Goal: Task Accomplishment & Management: Complete application form

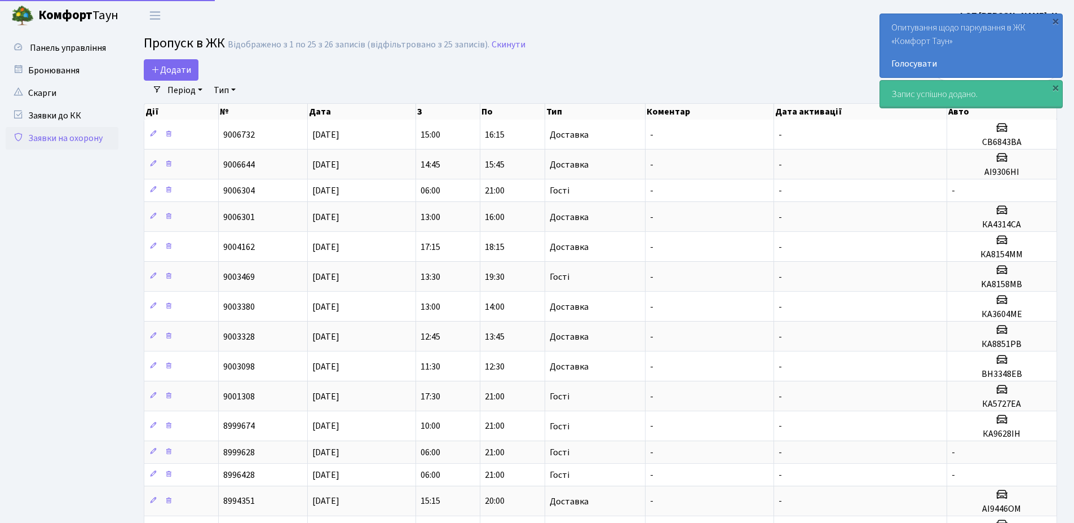
select select "25"
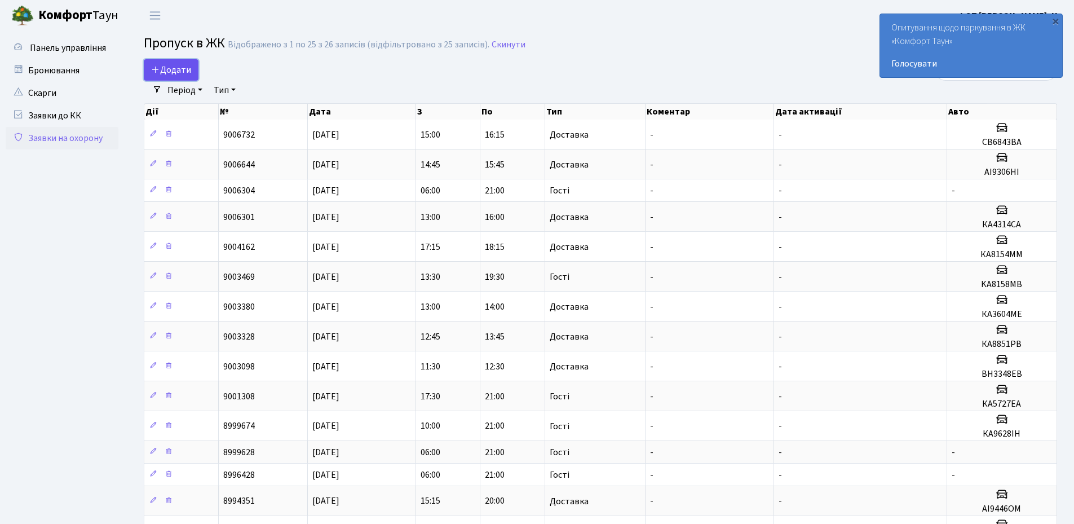
click at [161, 63] on link "Додати" at bounding box center [171, 69] width 55 height 21
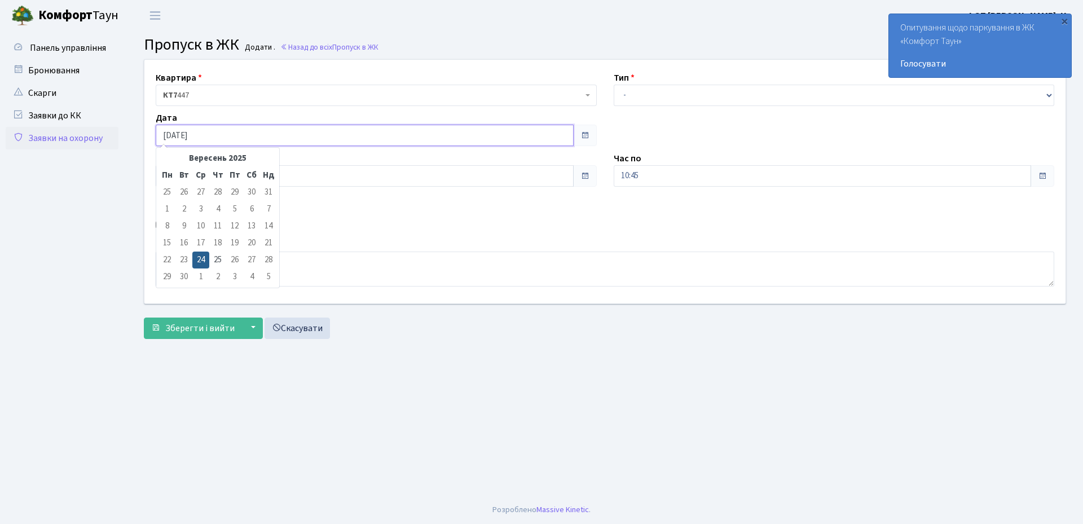
click at [279, 135] on input "[DATE]" at bounding box center [365, 135] width 418 height 21
click at [220, 258] on td "25" at bounding box center [217, 260] width 17 height 17
type input "[DATE]"
drag, startPoint x: 649, startPoint y: 98, endPoint x: 652, endPoint y: 105, distance: 7.9
click at [649, 98] on select "- Доставка Таксі Гості Сервіс" at bounding box center [834, 95] width 441 height 21
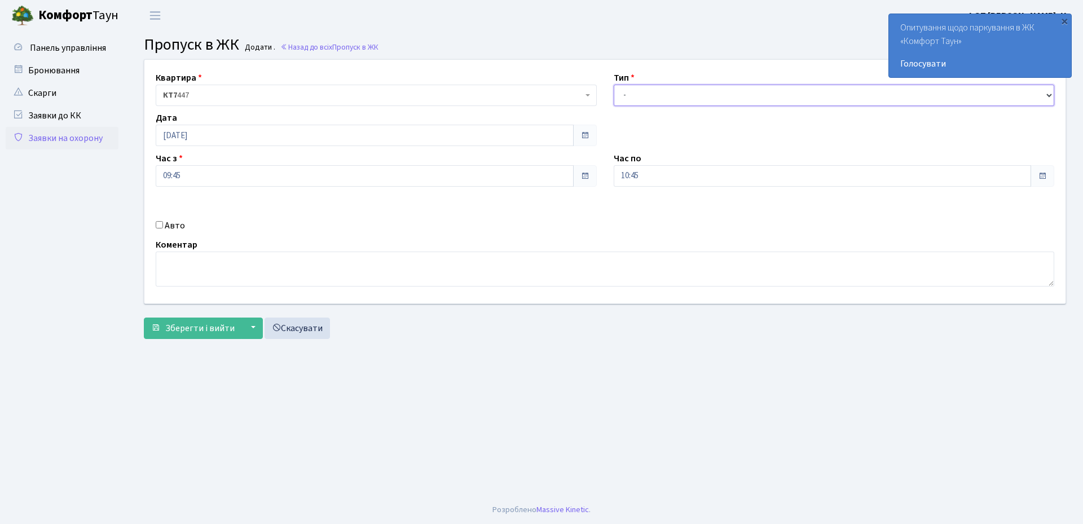
select select "3"
click at [614, 85] on select "- Доставка Таксі Гості Сервіс" at bounding box center [834, 95] width 441 height 21
click at [223, 169] on input "09:45" at bounding box center [365, 175] width 418 height 21
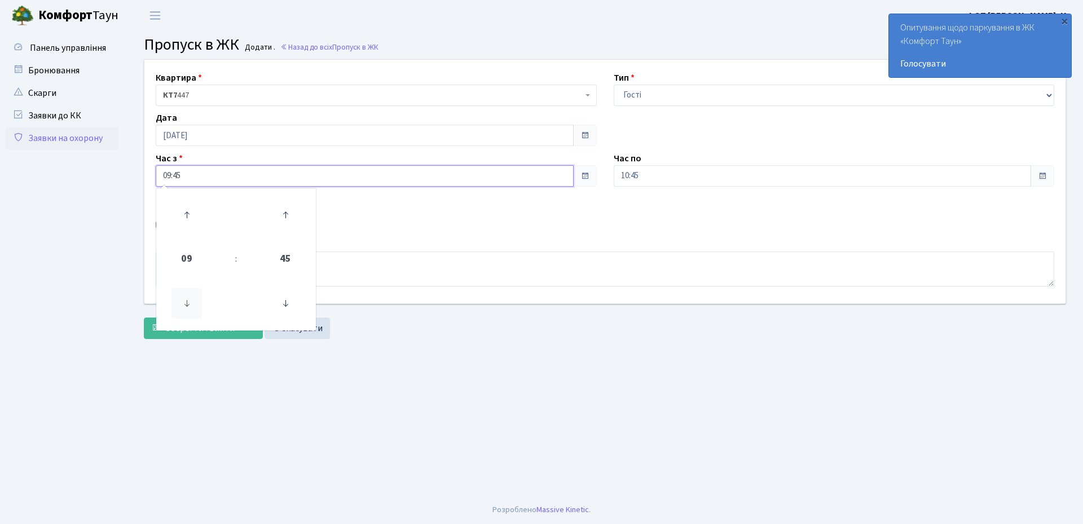
click at [193, 297] on icon at bounding box center [186, 303] width 30 height 30
click at [286, 303] on icon at bounding box center [285, 303] width 30 height 30
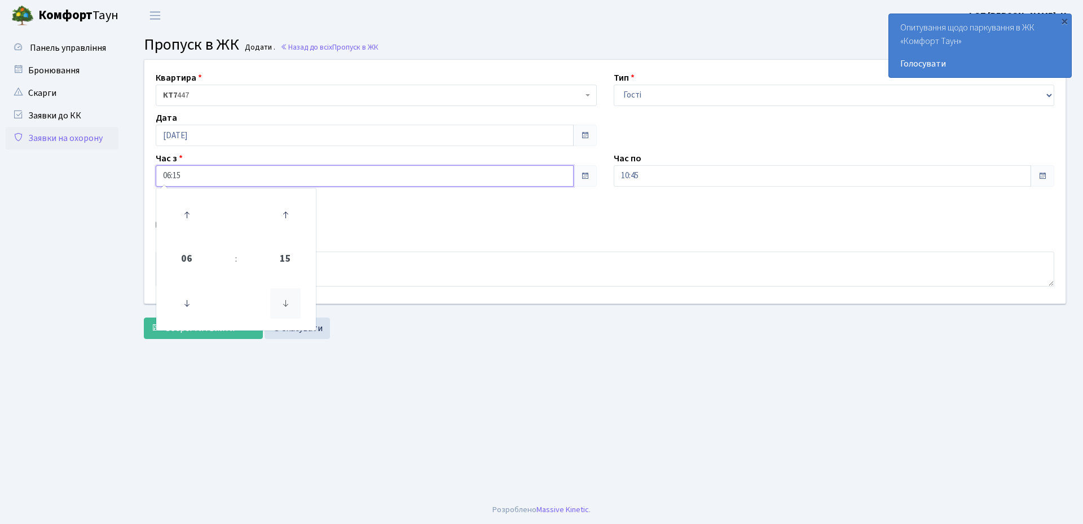
click at [286, 303] on icon at bounding box center [285, 303] width 30 height 30
type input "06:00"
click at [691, 181] on input "10:45" at bounding box center [823, 175] width 418 height 21
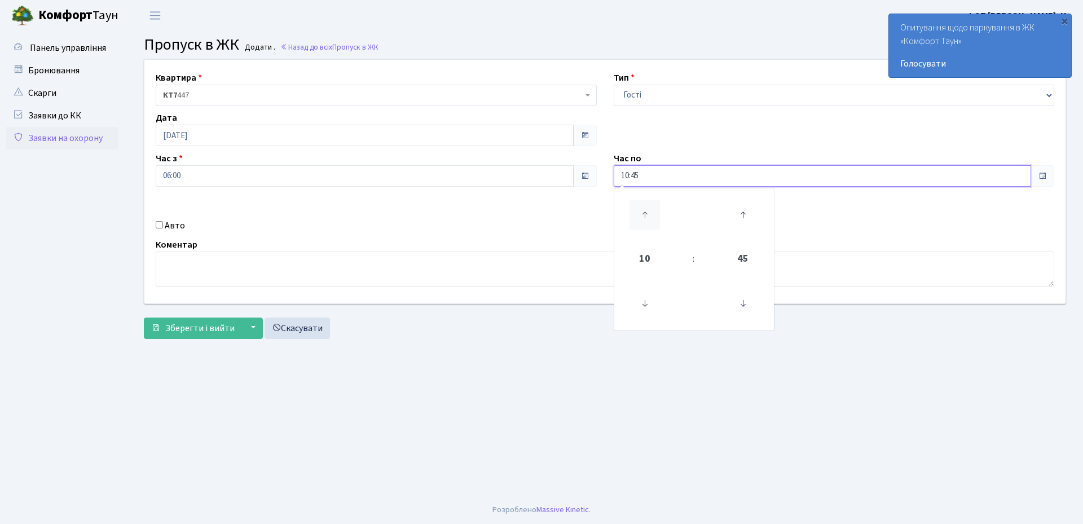
click at [639, 220] on icon at bounding box center [644, 215] width 30 height 30
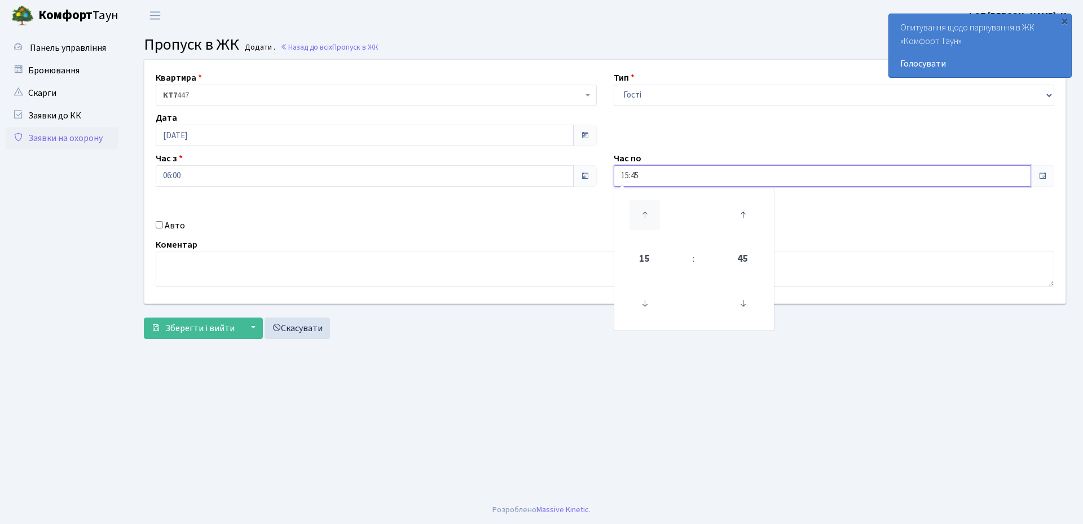
click at [639, 220] on icon at bounding box center [644, 215] width 30 height 30
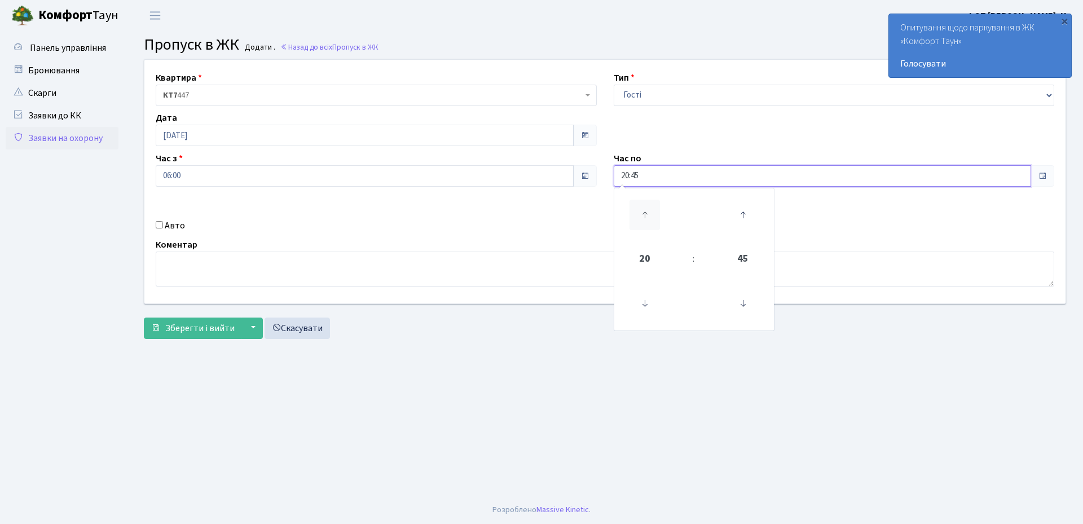
click at [639, 220] on icon at bounding box center [644, 215] width 30 height 30
drag, startPoint x: 644, startPoint y: 303, endPoint x: 720, endPoint y: 303, distance: 75.6
click at [646, 303] on icon at bounding box center [644, 303] width 30 height 30
click at [747, 306] on icon at bounding box center [742, 303] width 30 height 30
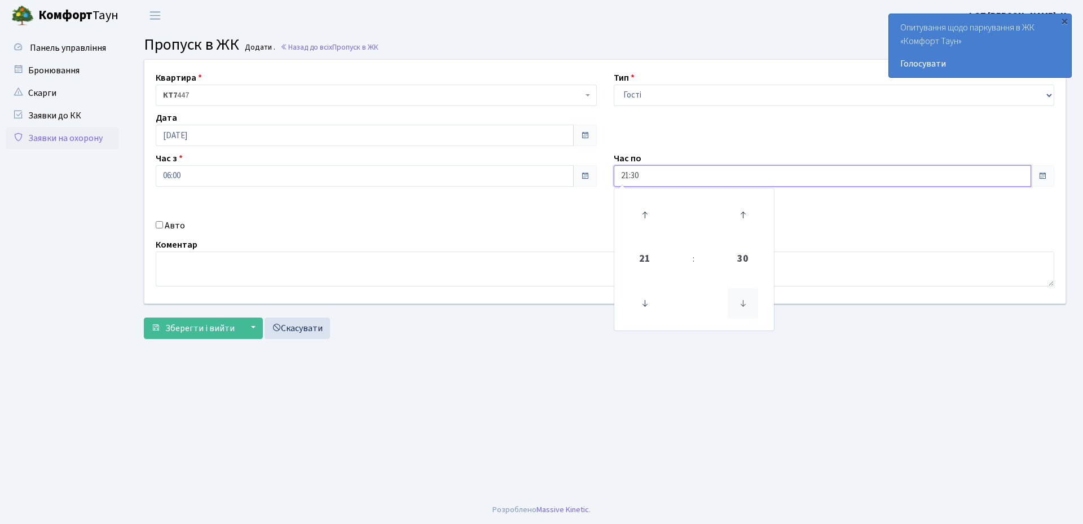
click at [747, 306] on icon at bounding box center [742, 303] width 30 height 30
type input "21:00"
click at [174, 337] on button "Зберегти і вийти" at bounding box center [193, 327] width 98 height 21
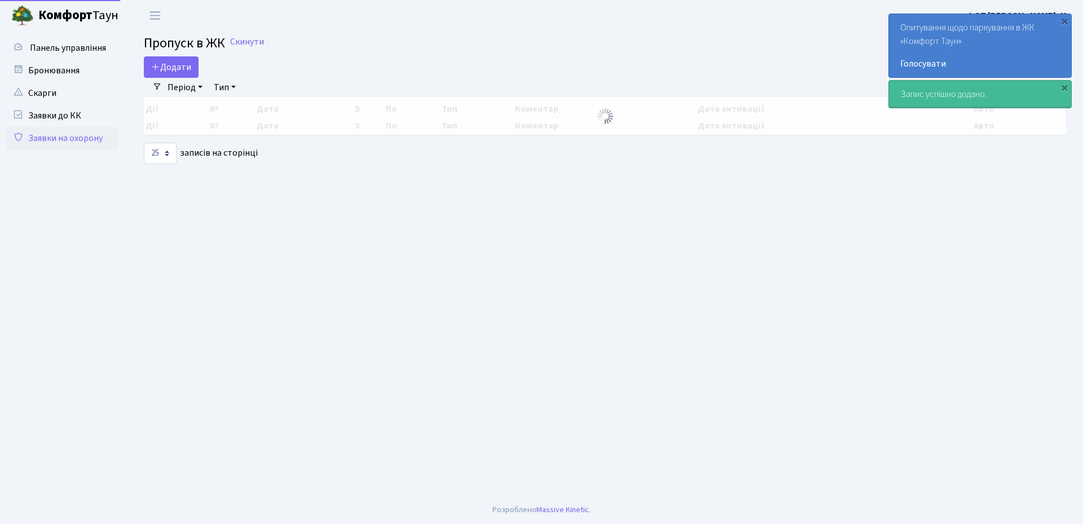
select select "25"
